Goal: Transaction & Acquisition: Purchase product/service

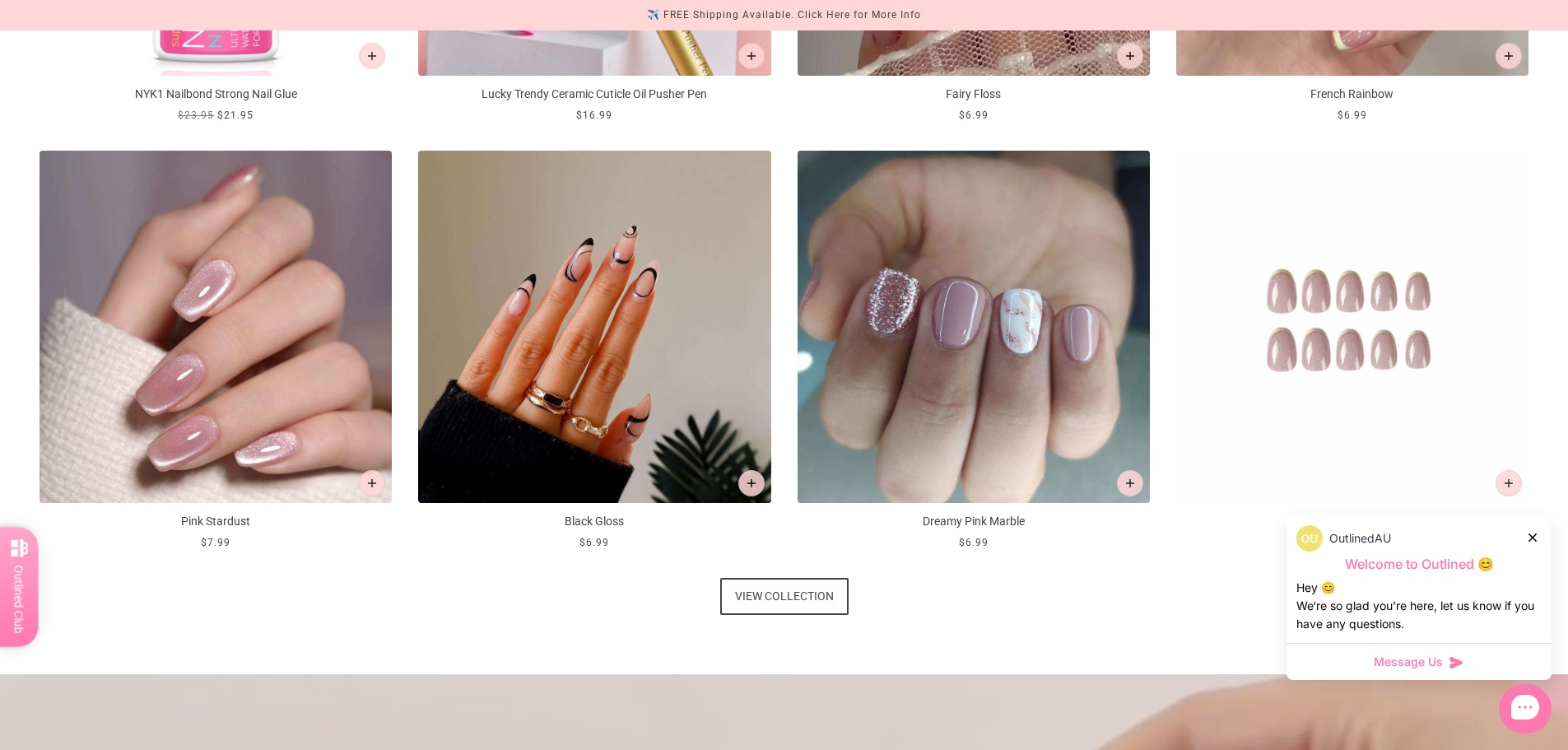
scroll to position [1071, 0]
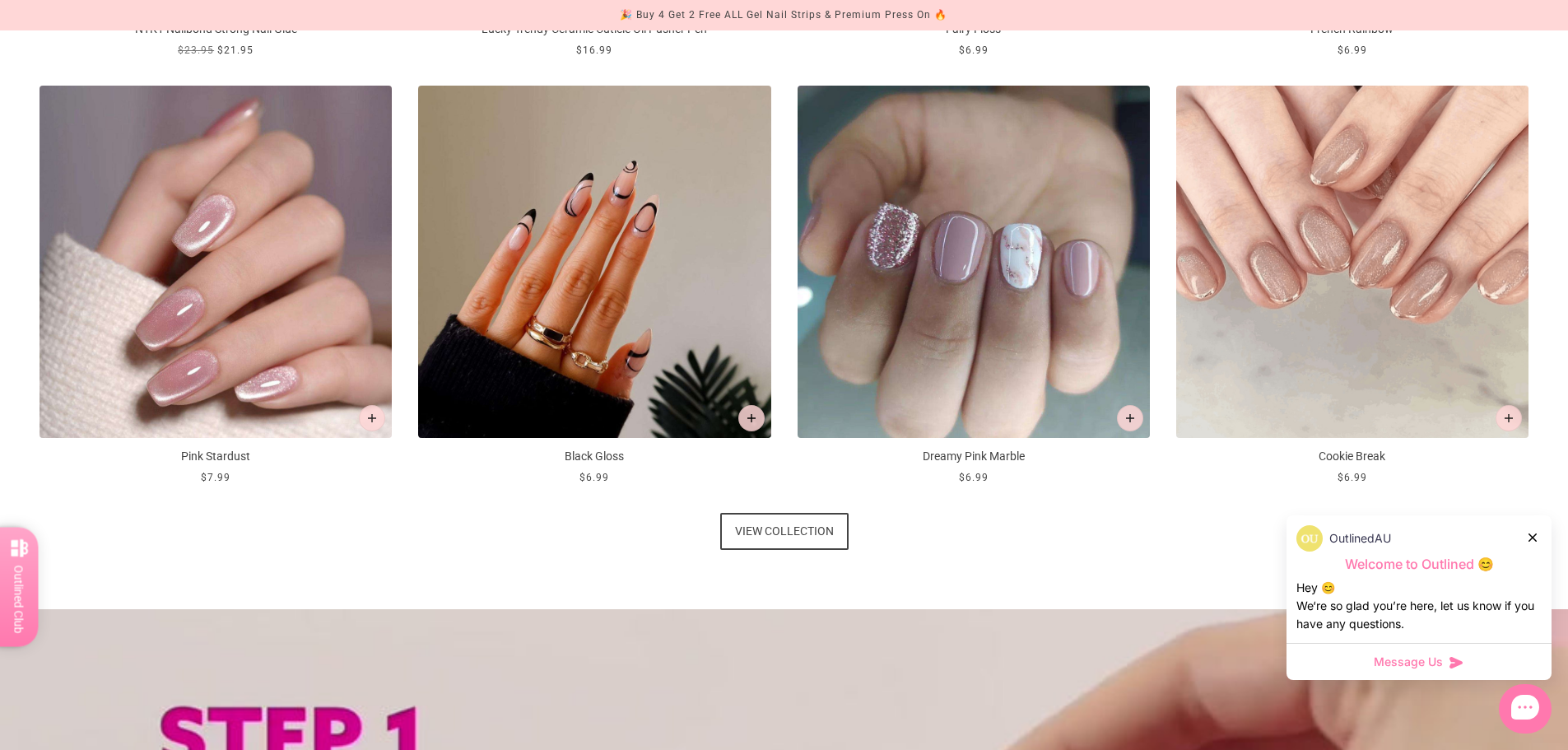
click at [771, 534] on span "View collection" at bounding box center [784, 531] width 99 height 37
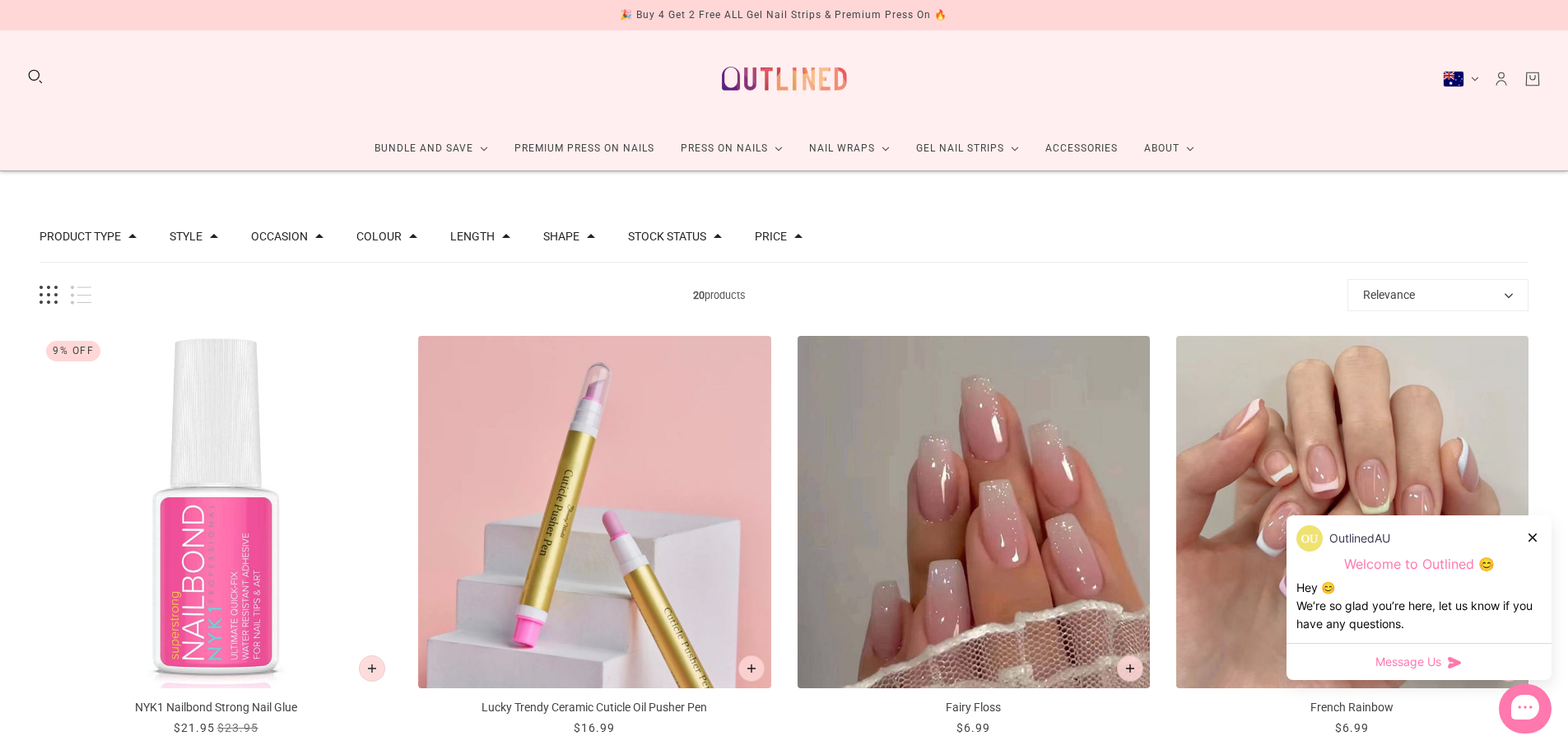
click at [484, 235] on button "Length" at bounding box center [472, 236] width 45 height 11
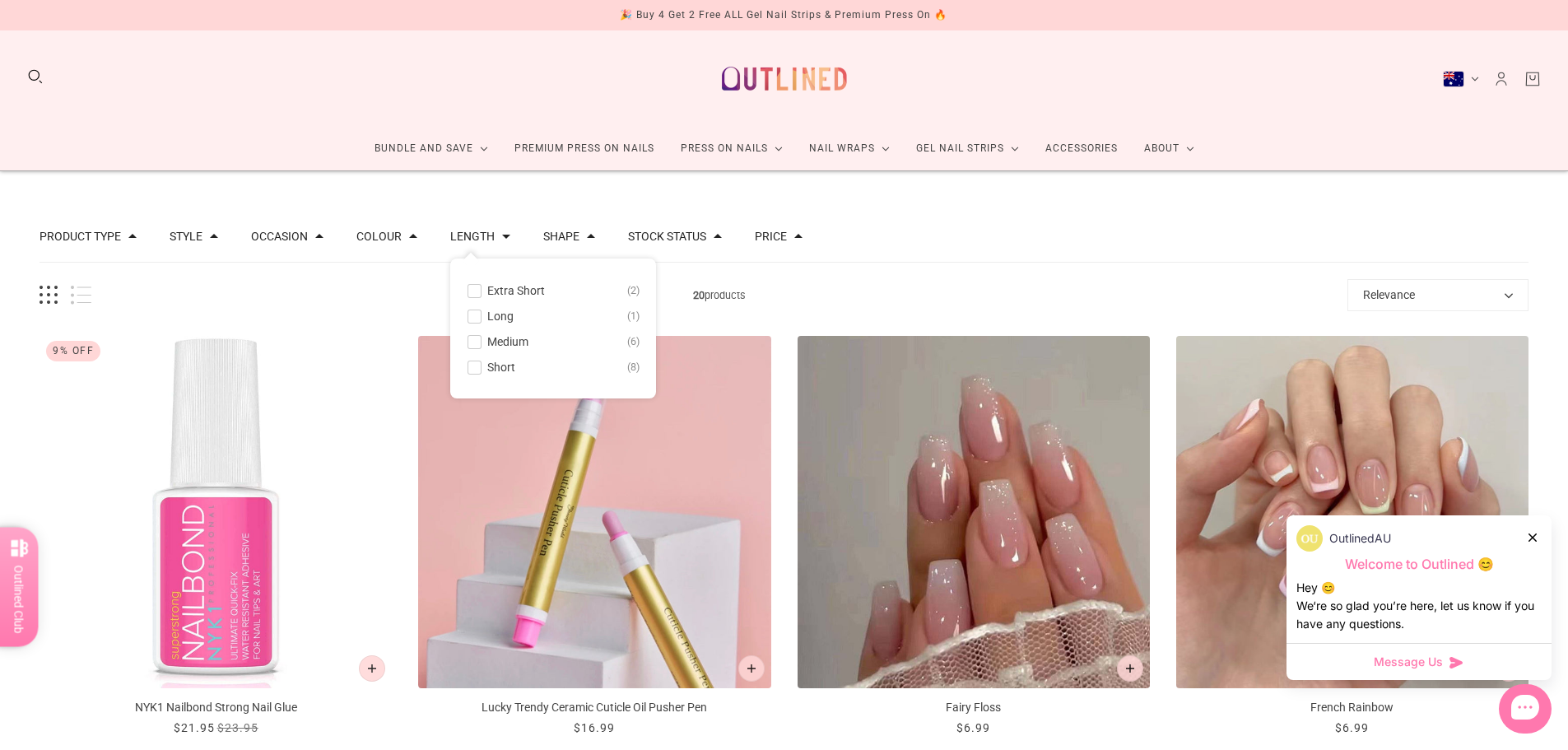
click at [489, 365] on span "Short" at bounding box center [501, 367] width 28 height 13
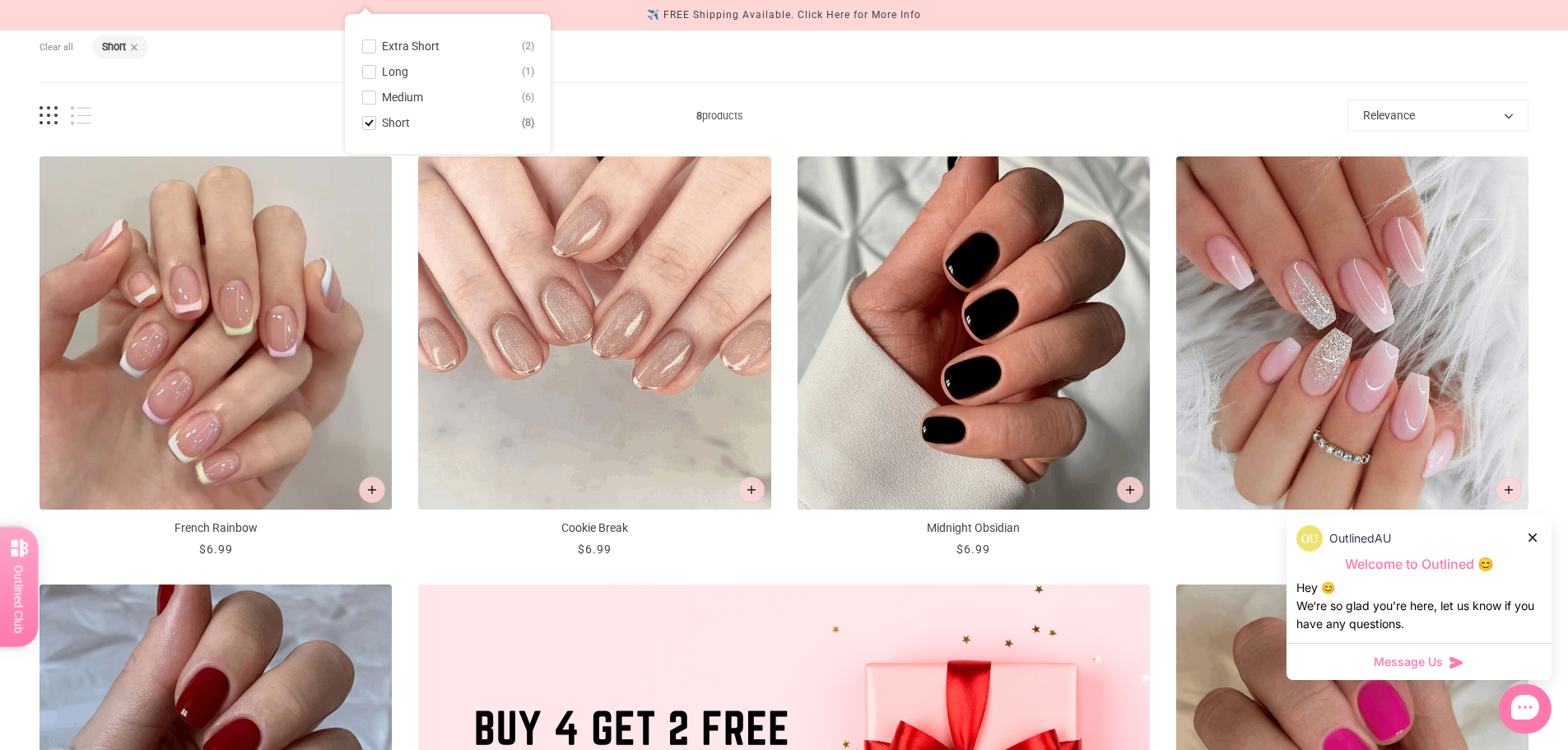
scroll to position [412, 0]
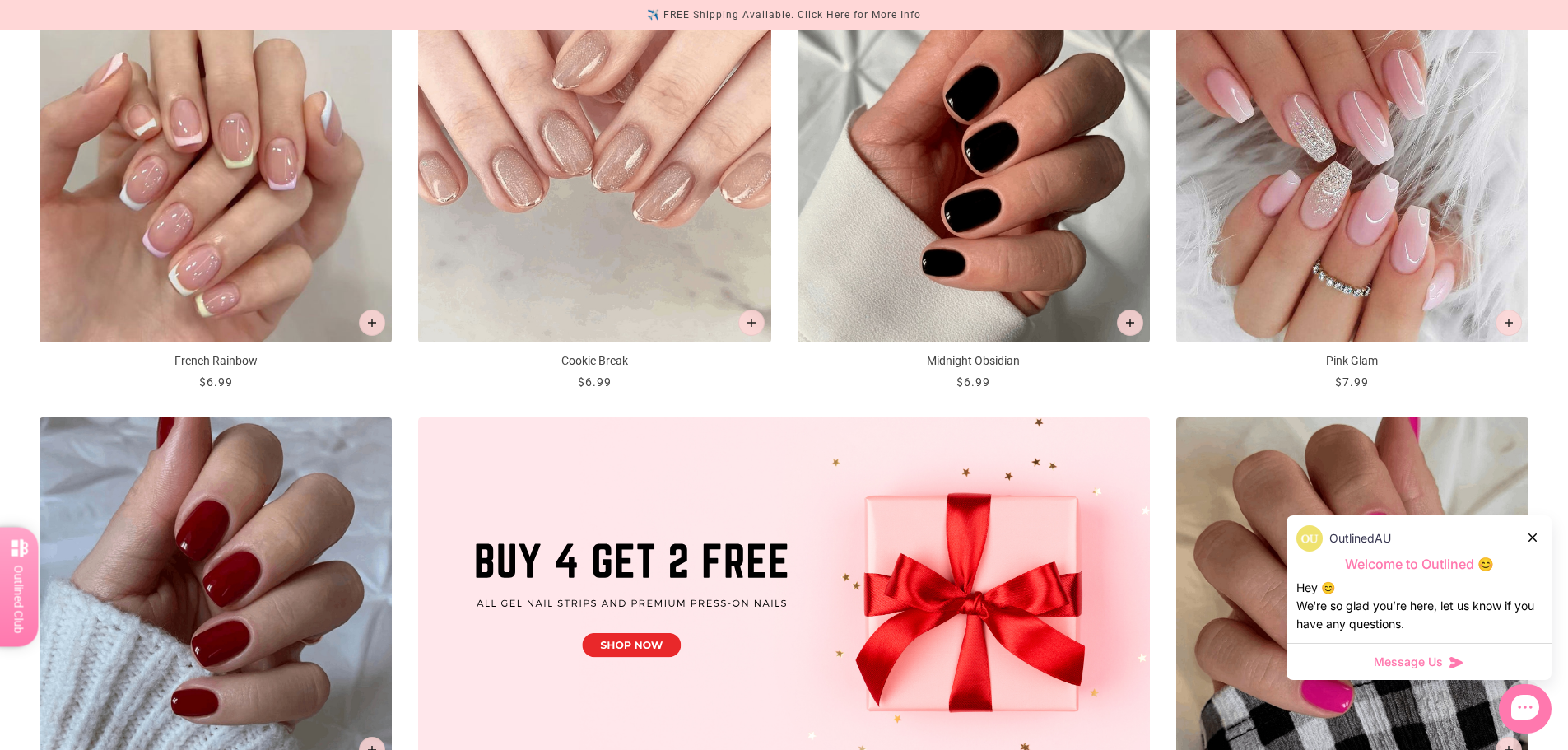
click at [1527, 538] on div "OutlinedAU" at bounding box center [1419, 538] width 245 height 27
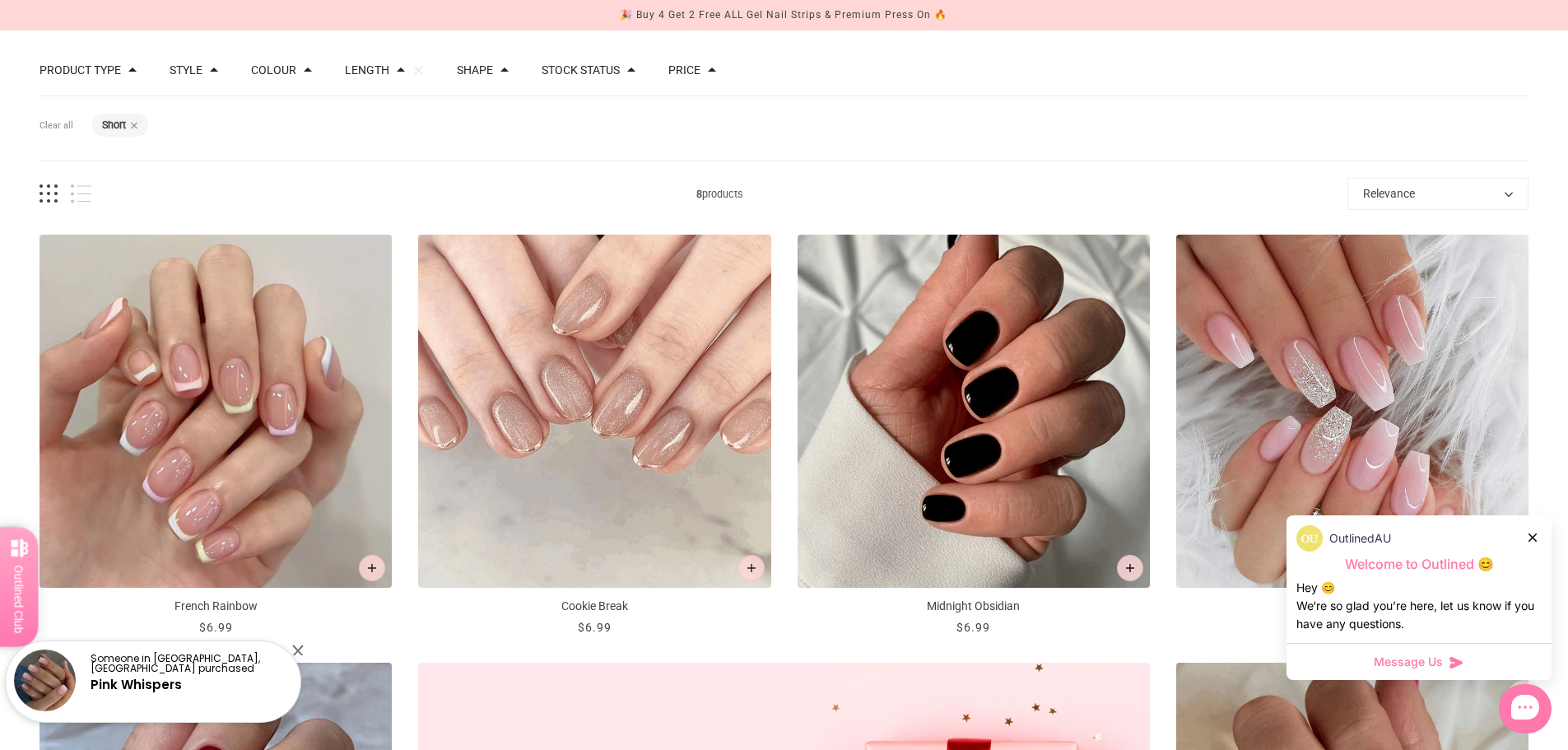
scroll to position [164, 0]
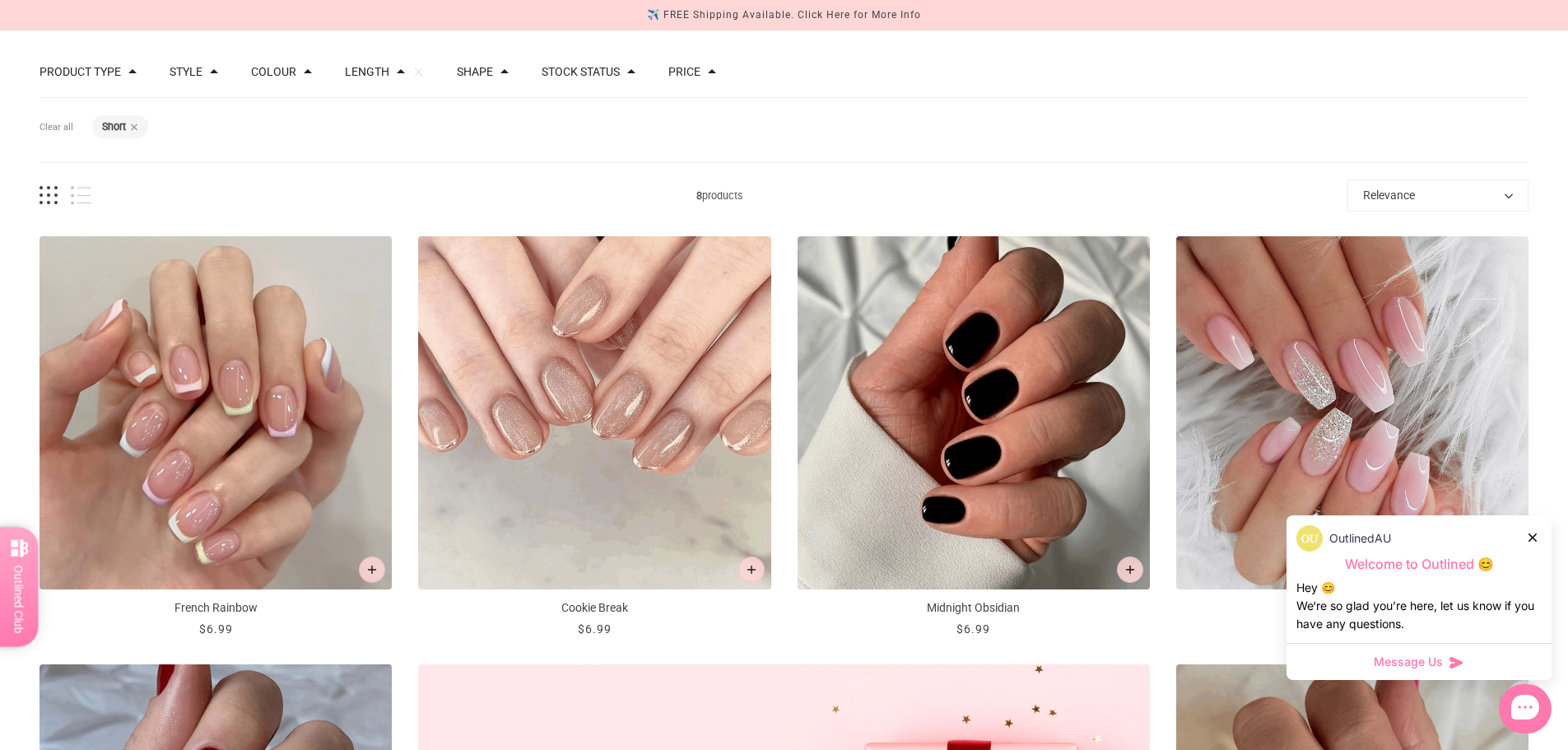
click at [379, 75] on button "Length" at bounding box center [367, 71] width 45 height 11
click at [400, 174] on span "Medium" at bounding box center [403, 177] width 41 height 13
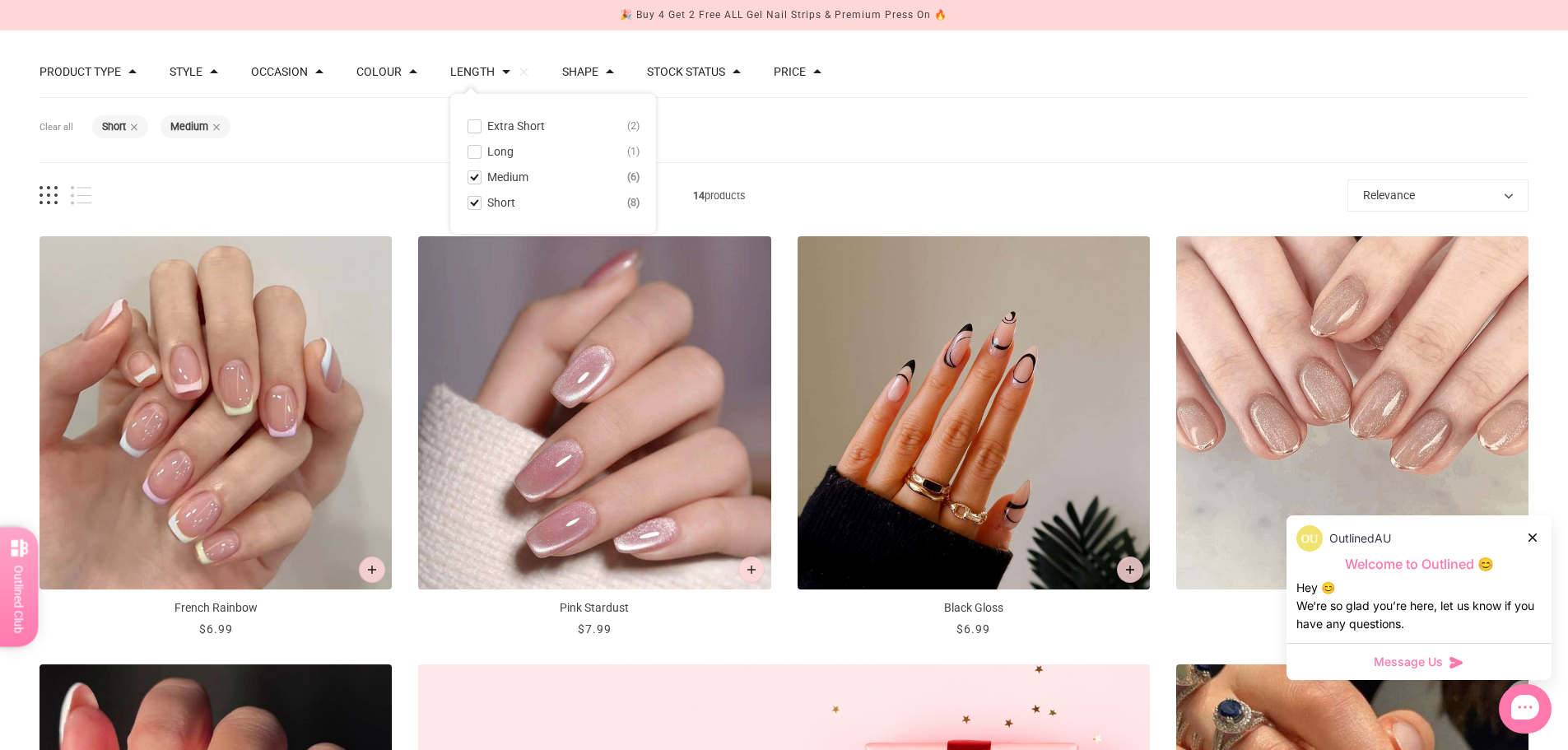
click at [392, 70] on button "Colour" at bounding box center [379, 71] width 46 height 11
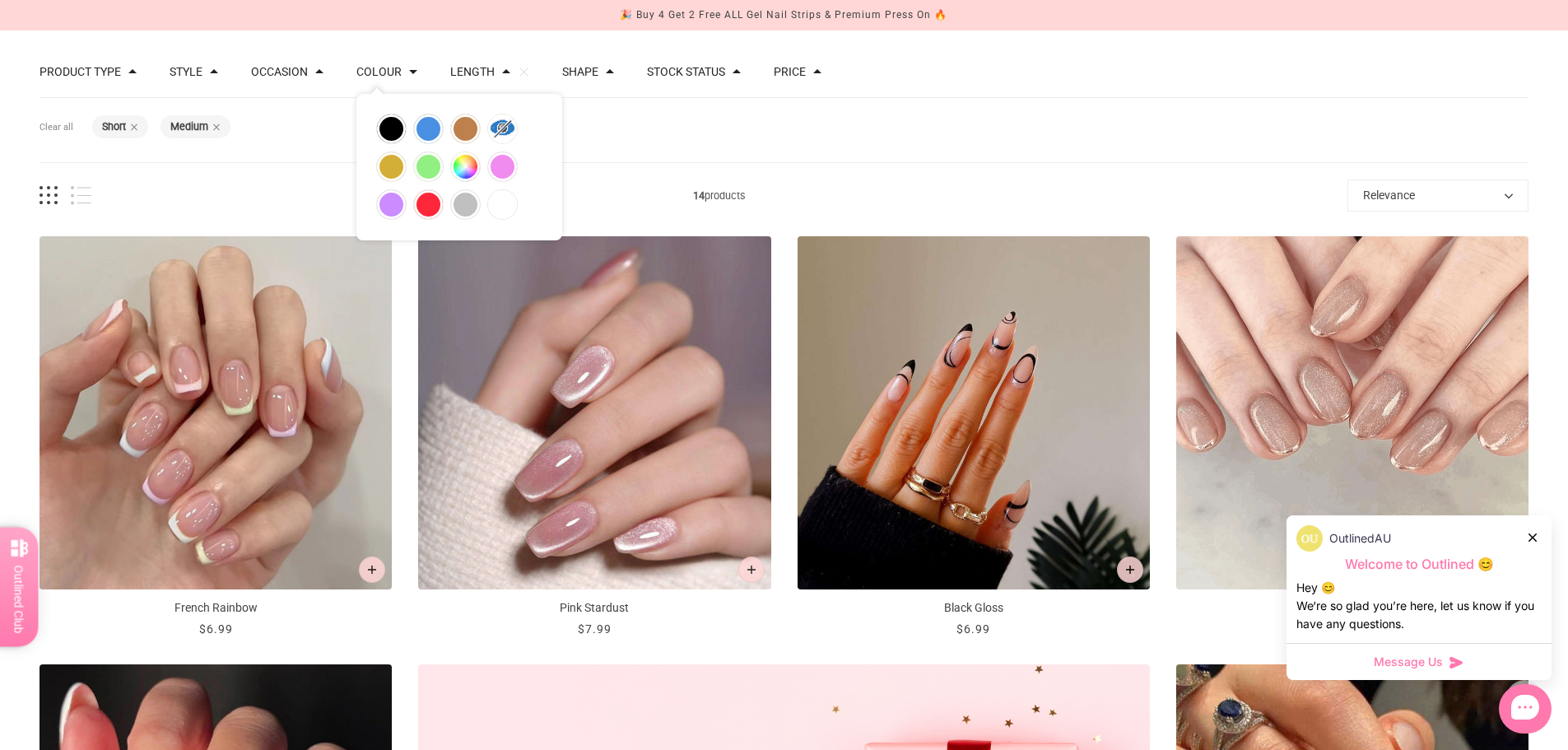
click at [462, 67] on button "Length" at bounding box center [472, 71] width 45 height 11
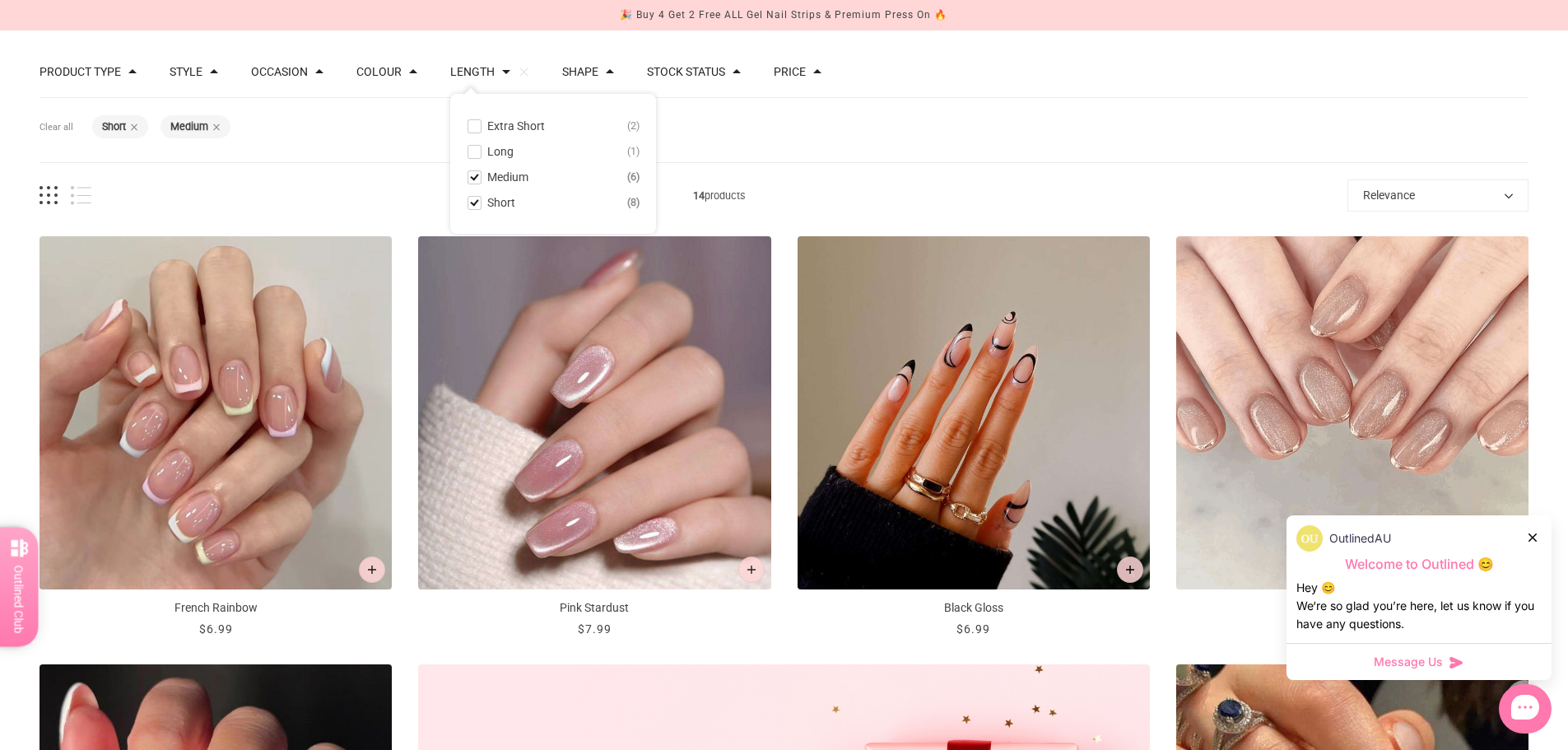
click at [475, 123] on button "Extra Short 2" at bounding box center [553, 126] width 173 height 20
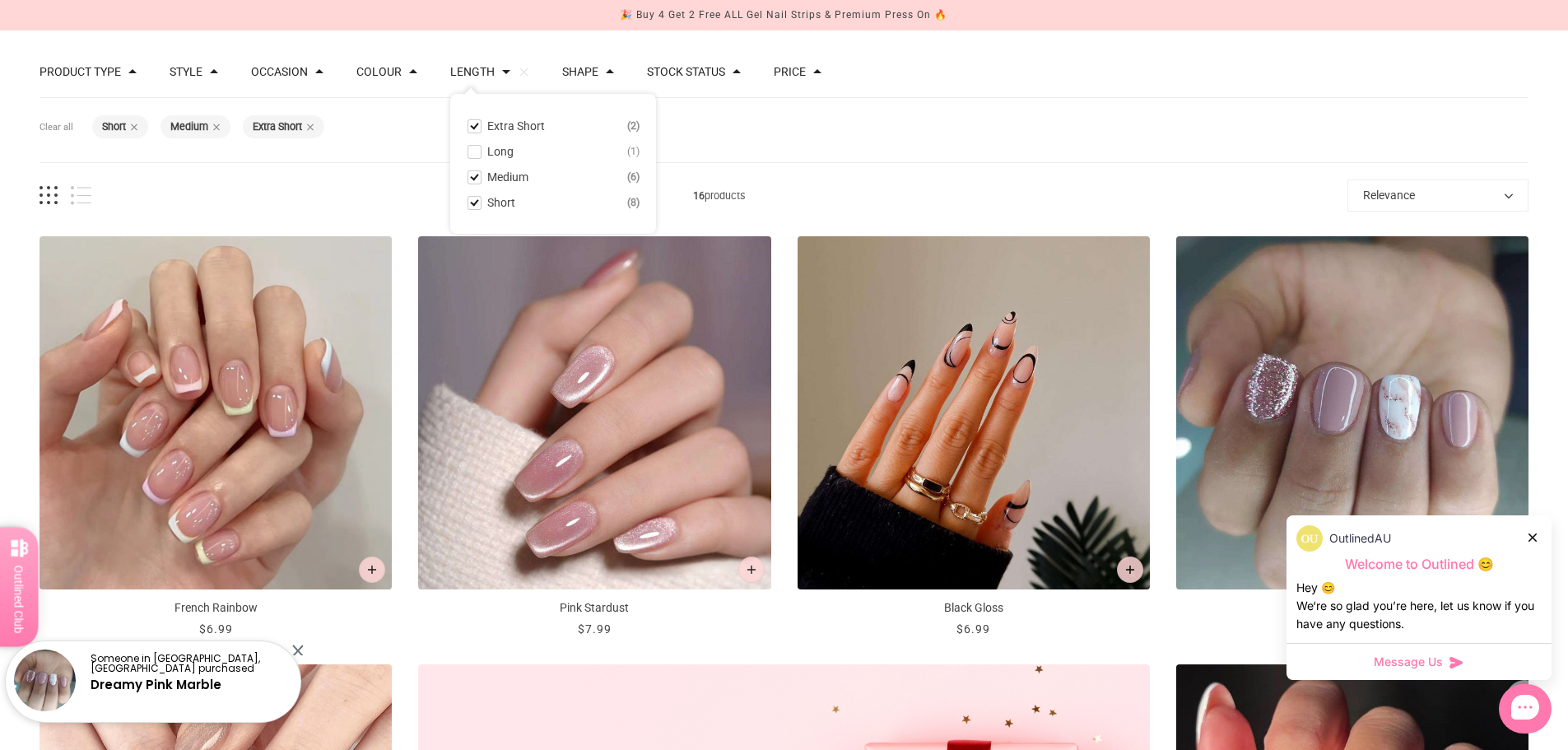
click at [487, 201] on span "Short" at bounding box center [501, 202] width 28 height 13
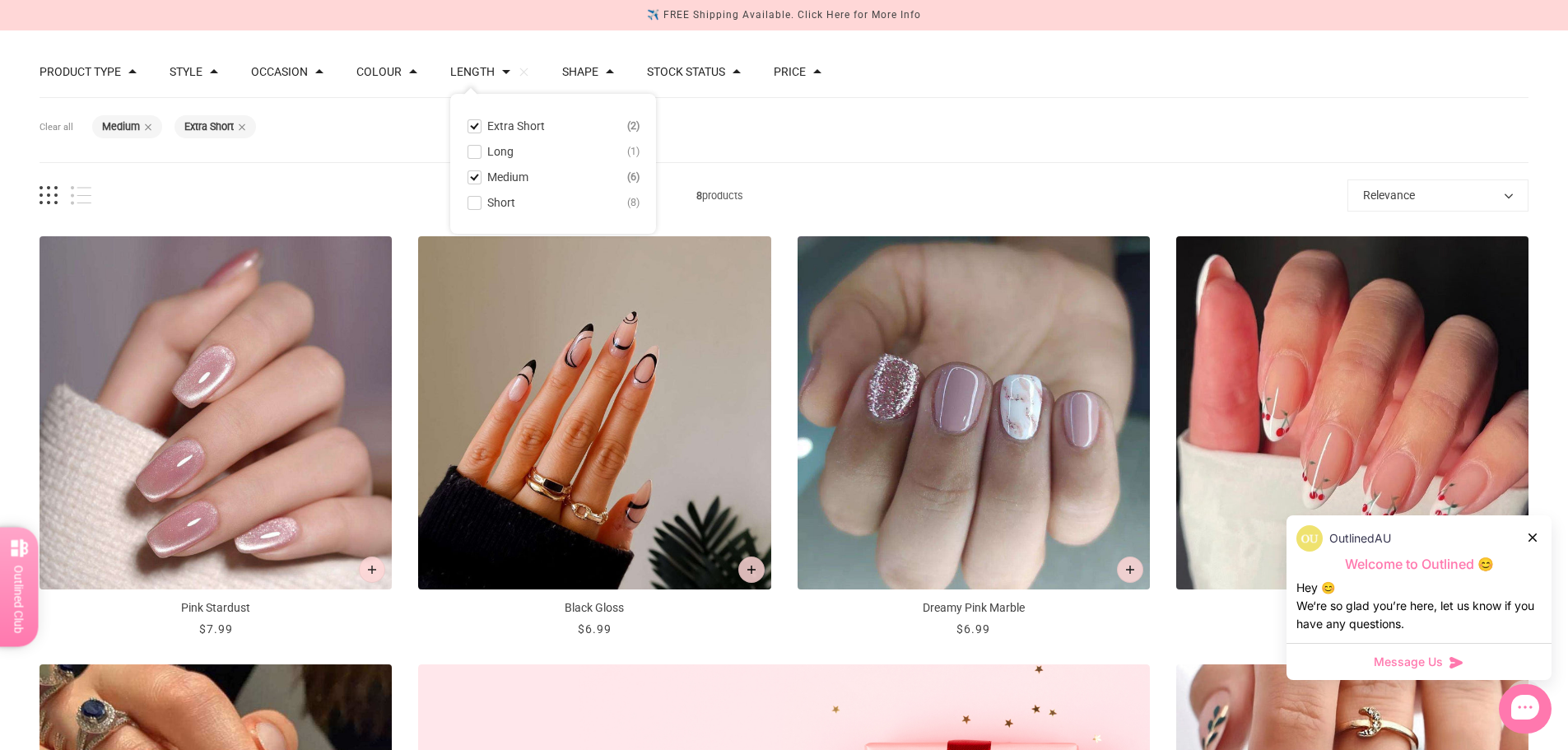
click at [1533, 539] on icon at bounding box center [1533, 538] width 9 height 9
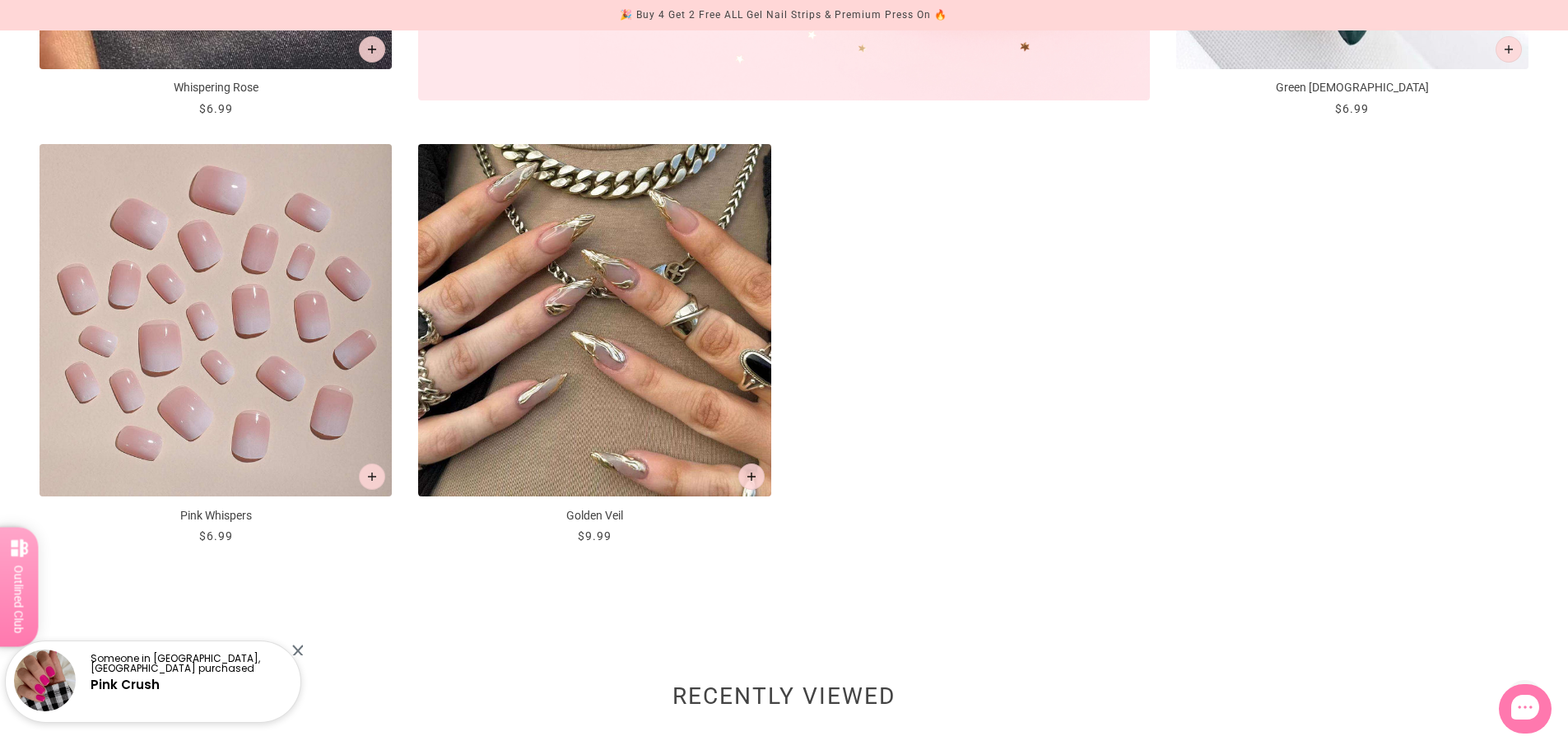
scroll to position [1153, 0]
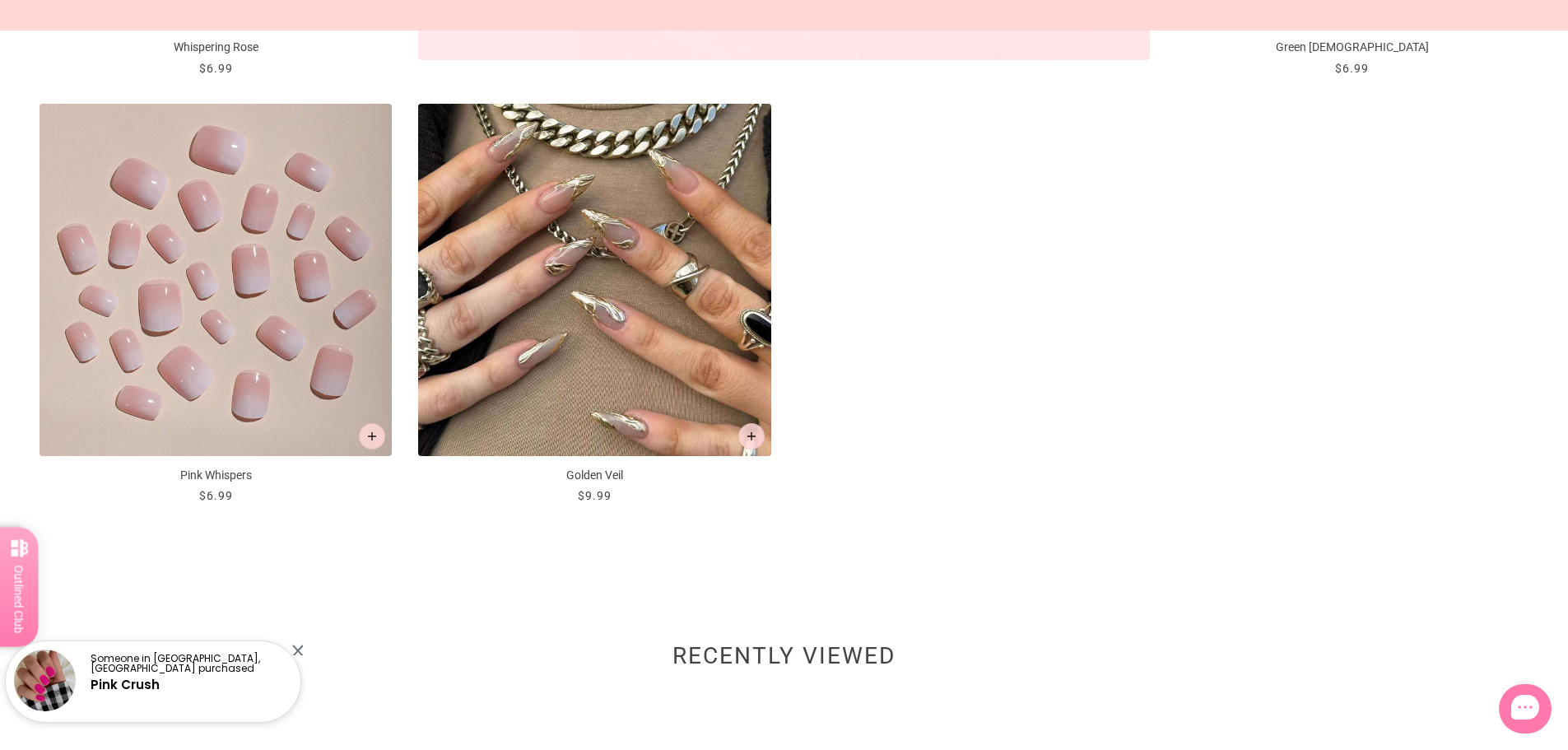
click at [246, 350] on img "Pink Whispers" at bounding box center [215, 280] width 352 height 352
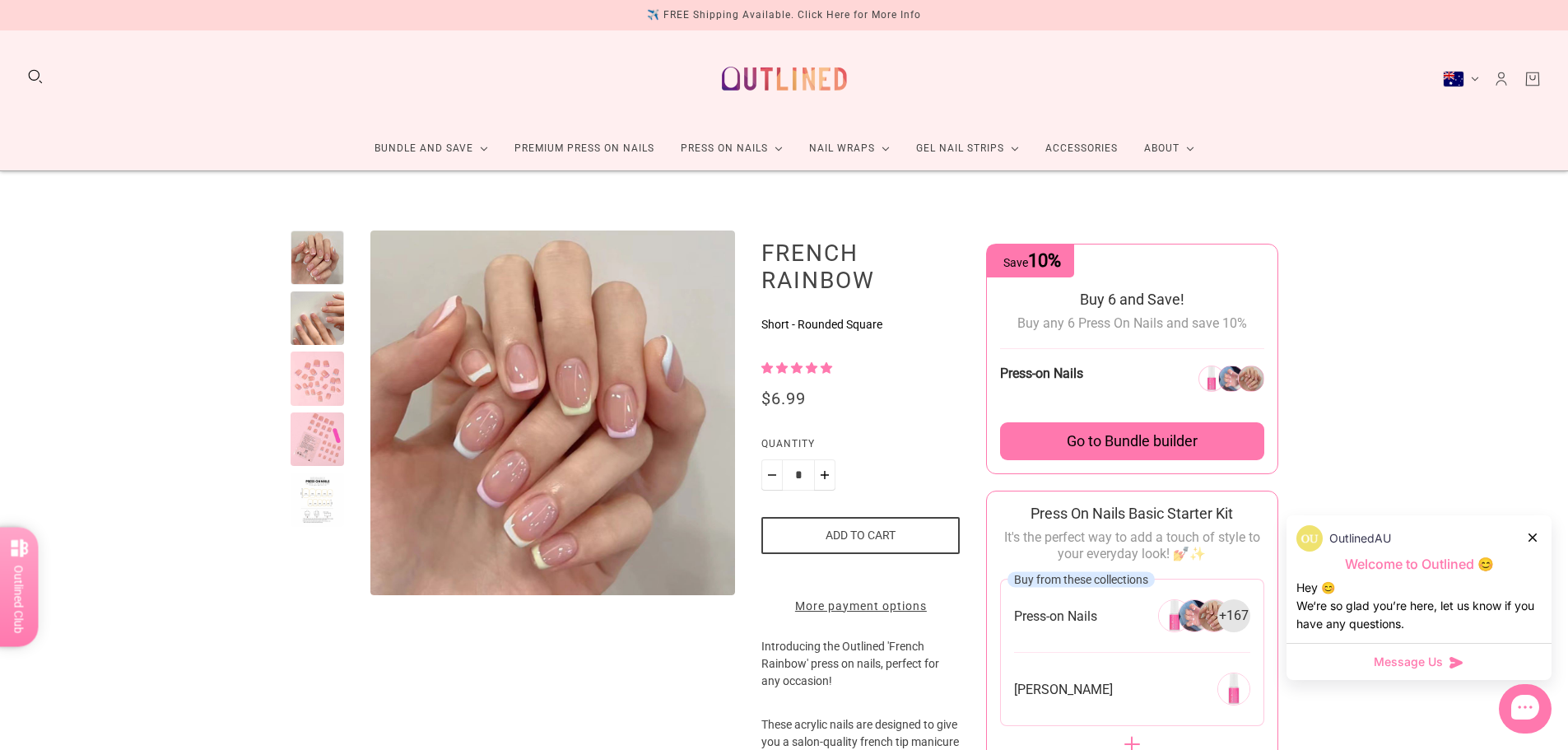
click at [322, 375] on div at bounding box center [318, 378] width 54 height 54
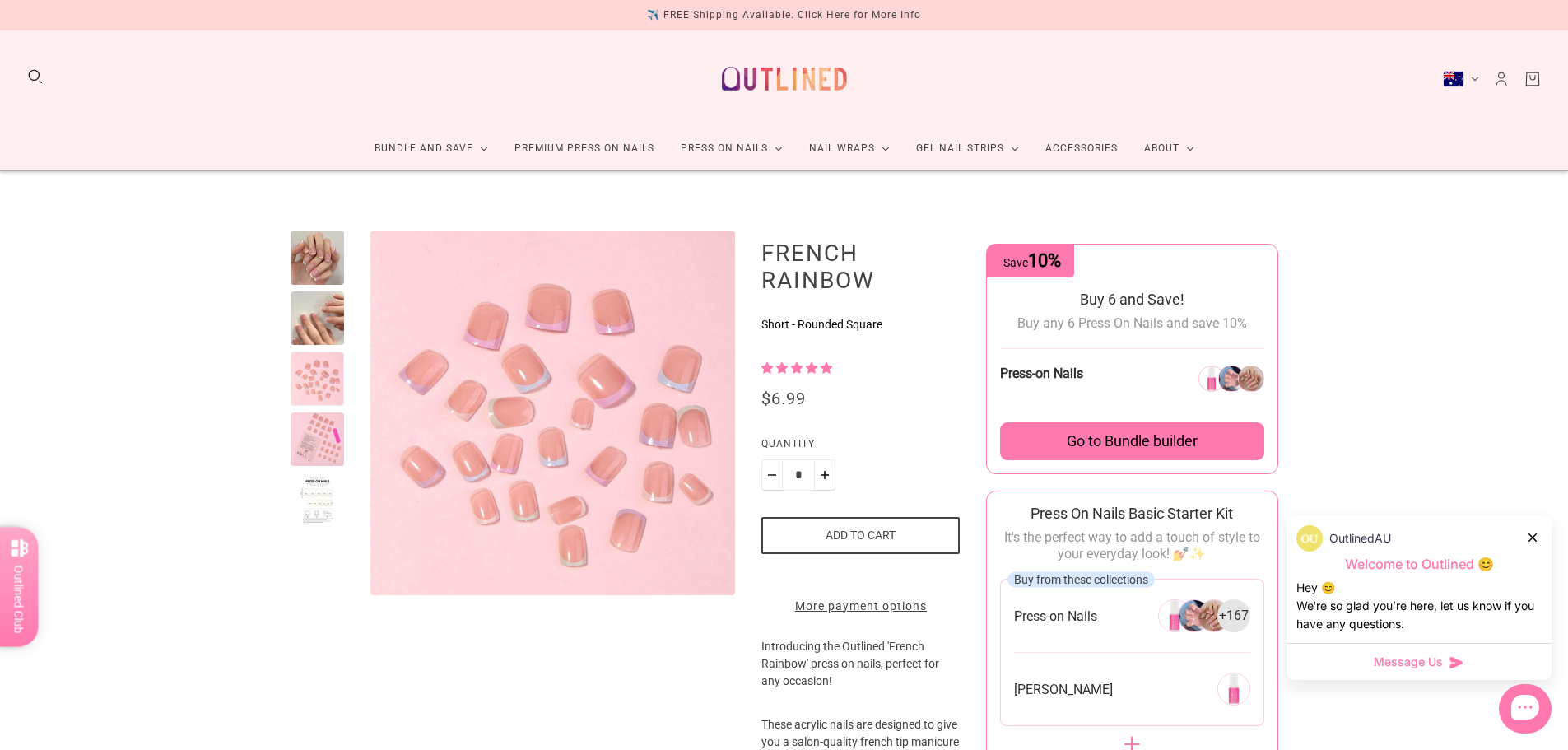
click at [318, 434] on div at bounding box center [318, 439] width 54 height 54
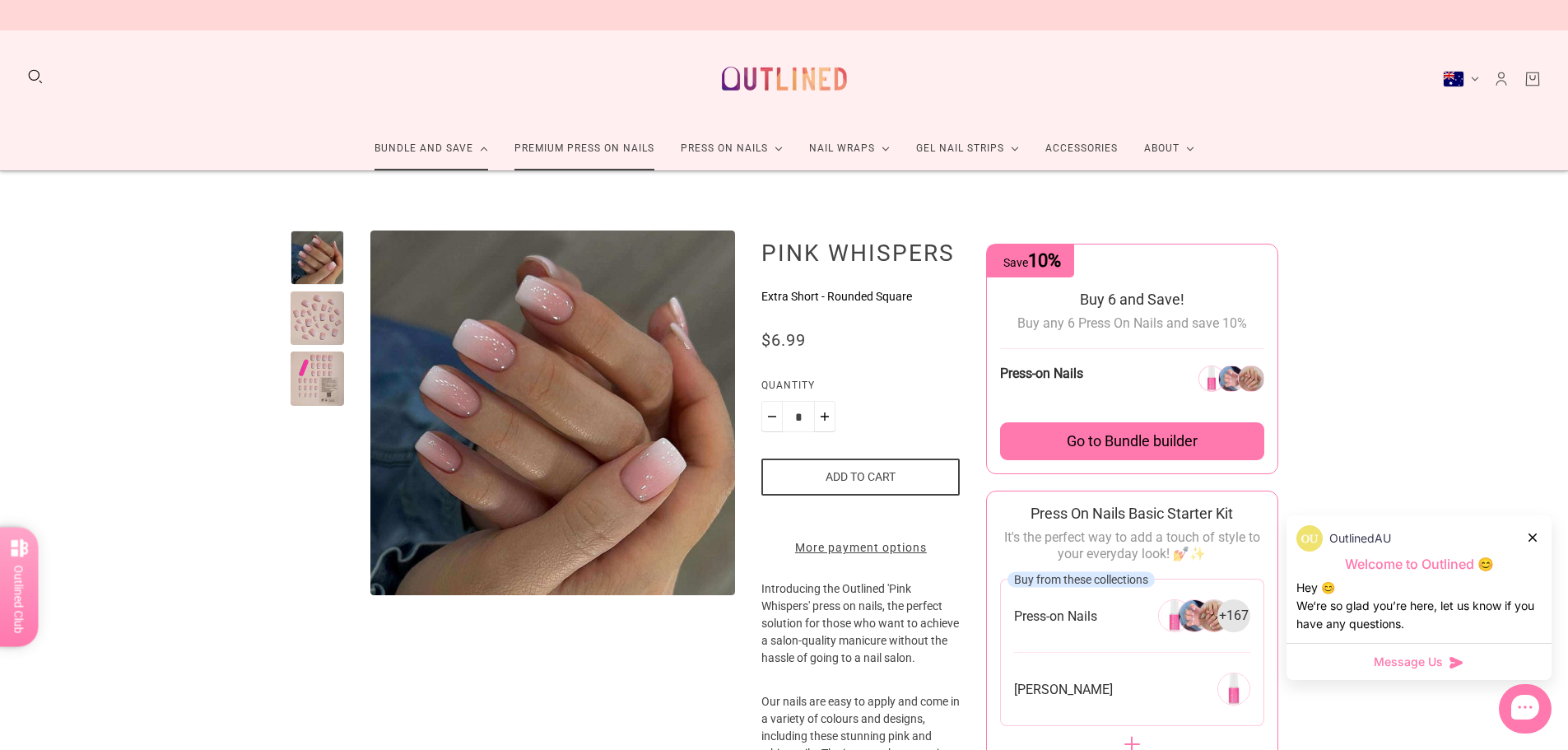
click at [614, 149] on link "Premium Press On Nails" at bounding box center [584, 148] width 166 height 44
